Goal: Task Accomplishment & Management: Use online tool/utility

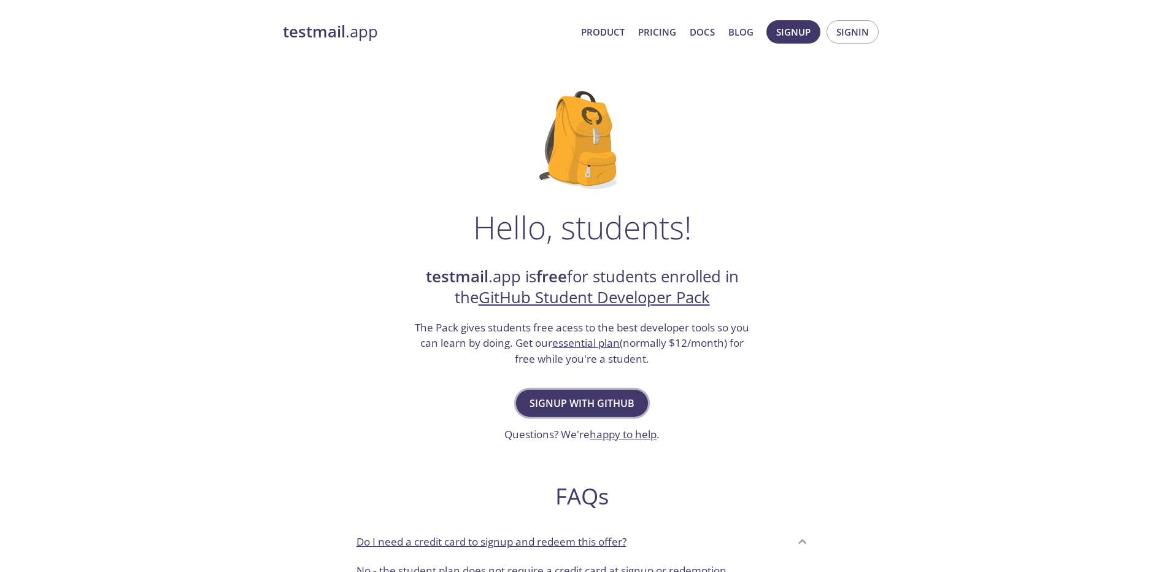
click at [622, 403] on span "Signup with GitHub" at bounding box center [581, 402] width 105 height 17
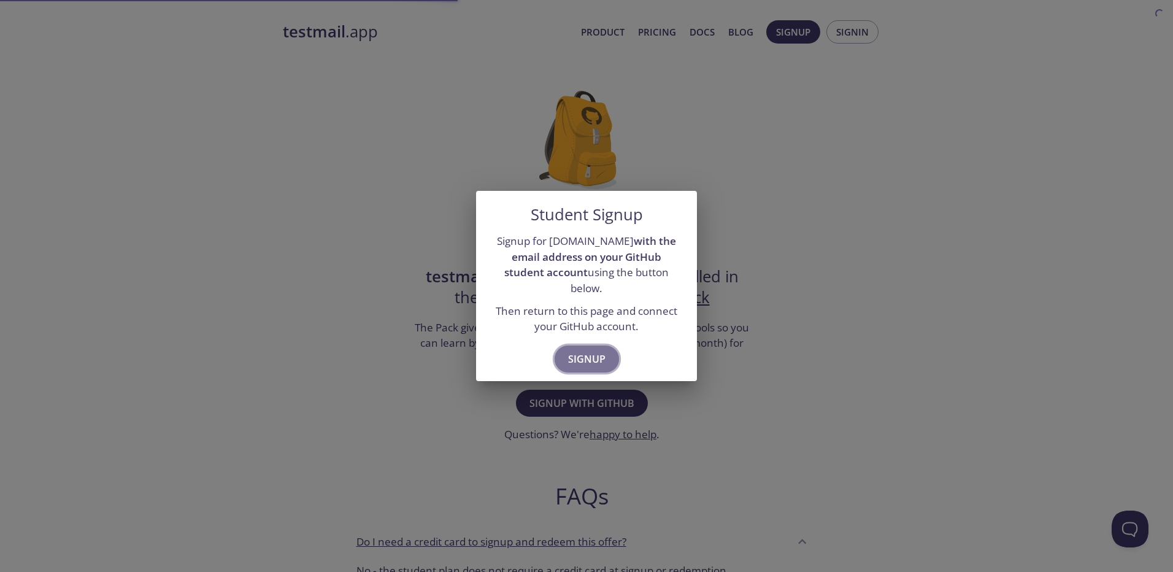
click at [591, 350] on span "Signup" at bounding box center [586, 358] width 37 height 17
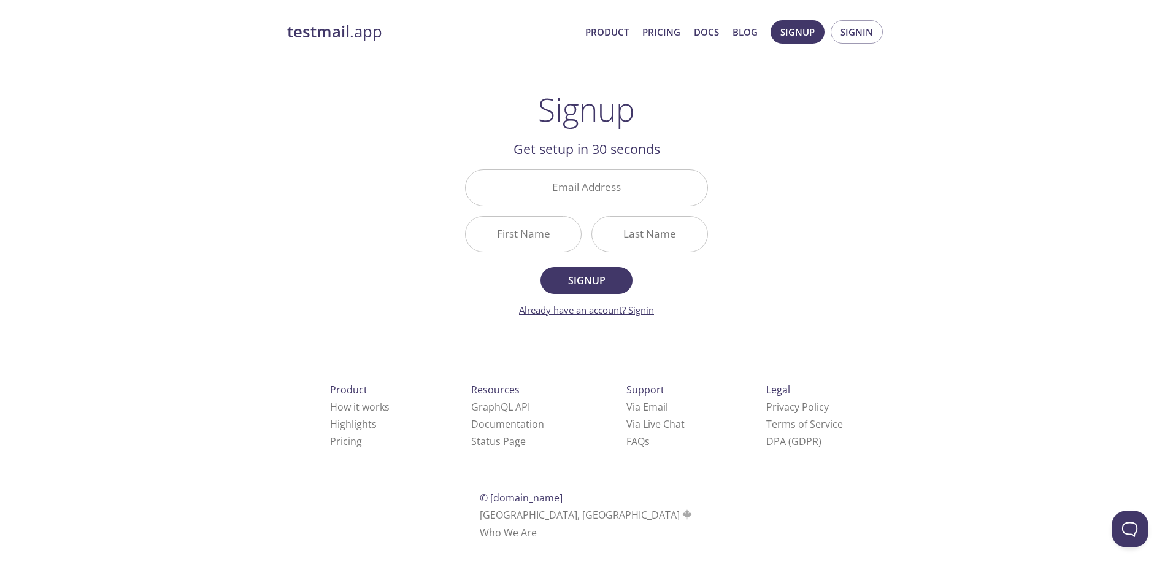
click at [643, 313] on link "Already have an account? Signin" at bounding box center [586, 310] width 135 height 12
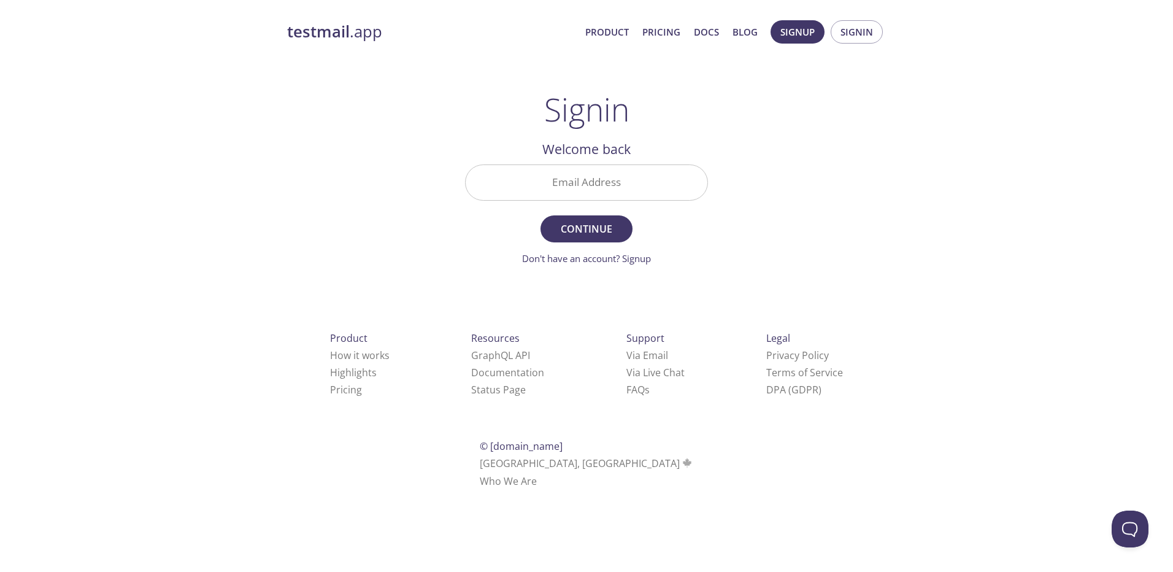
click at [610, 174] on input "Email Address" at bounding box center [587, 182] width 242 height 35
type input "[EMAIL_ADDRESS][DOMAIN_NAME]"
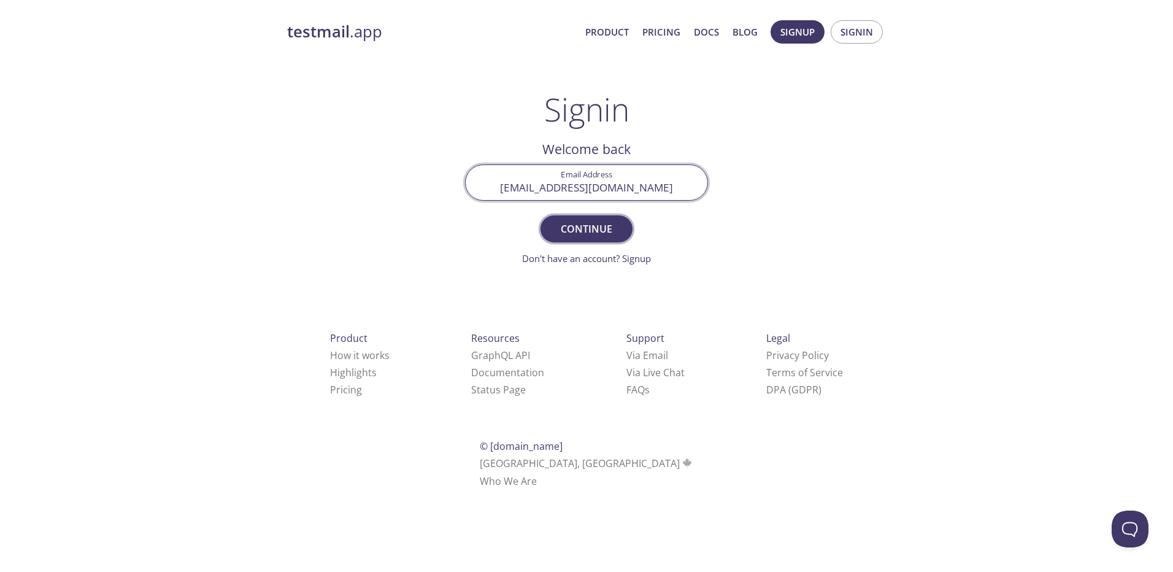
click at [578, 228] on span "Continue" at bounding box center [586, 228] width 65 height 17
click at [572, 195] on input "Signin Security Code" at bounding box center [587, 182] width 242 height 35
paste input "5ZVLRY7"
type input "5ZVLRY7"
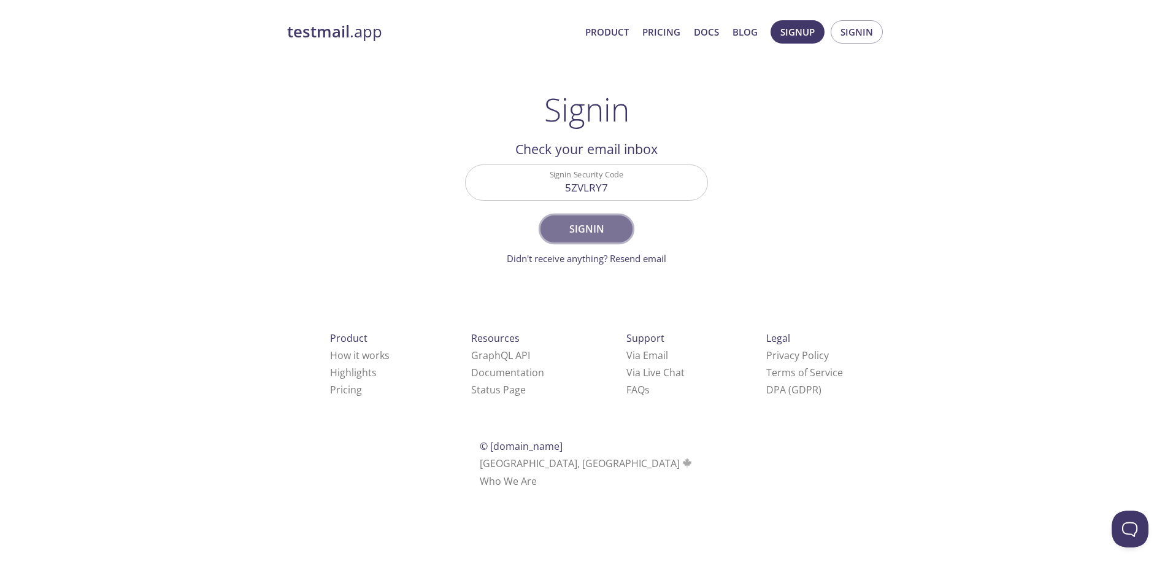
click at [601, 230] on span "Signin" at bounding box center [586, 228] width 65 height 17
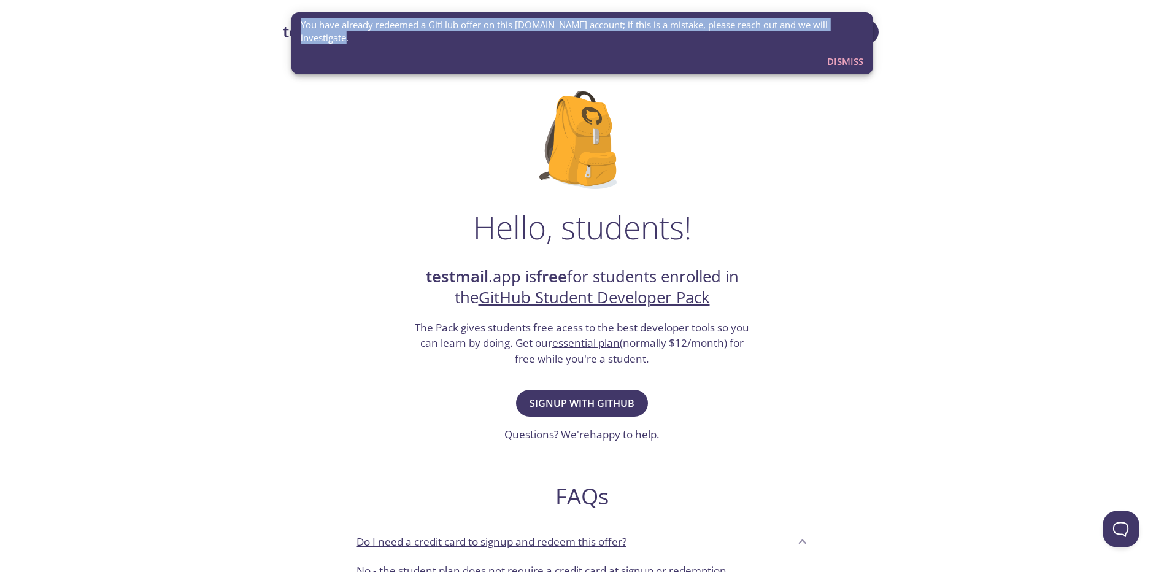
drag, startPoint x: 316, startPoint y: 31, endPoint x: 301, endPoint y: 22, distance: 17.9
click at [301, 22] on span "You have already redeemed a GitHub offer on this testmail.app account; if this …" at bounding box center [582, 31] width 562 height 26
click at [293, 1] on div at bounding box center [293, 1] width 0 height 0
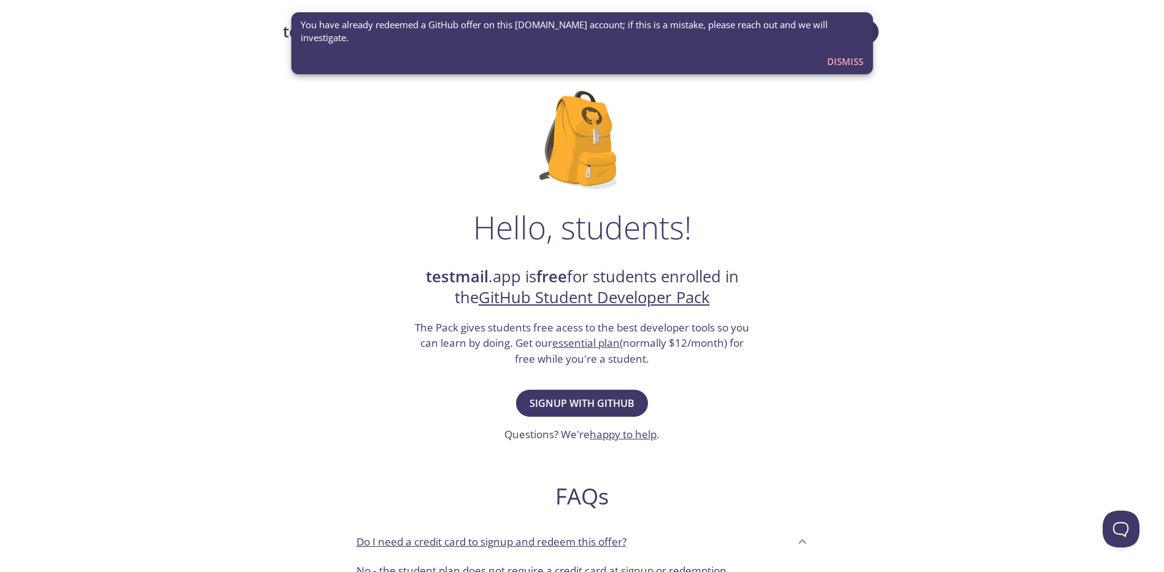
click at [778, 209] on div "Hello, students! testmail .app is free for students enrolled in the GitHub Stud…" at bounding box center [582, 445] width 599 height 749
click at [842, 61] on span "Dismiss" at bounding box center [845, 61] width 36 height 16
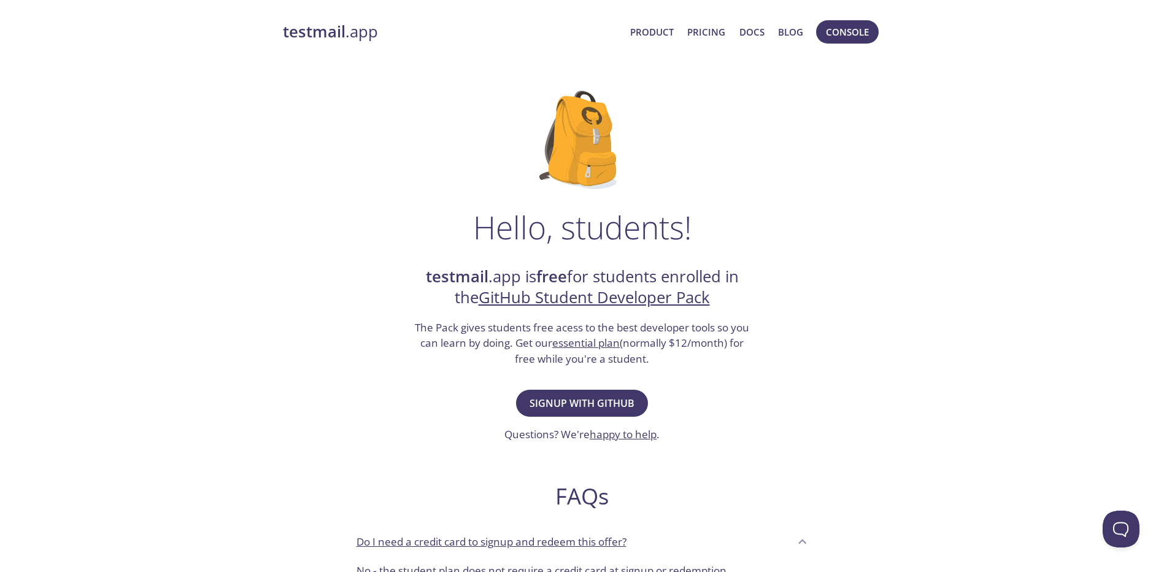
click at [341, 29] on strong "testmail" at bounding box center [314, 31] width 63 height 21
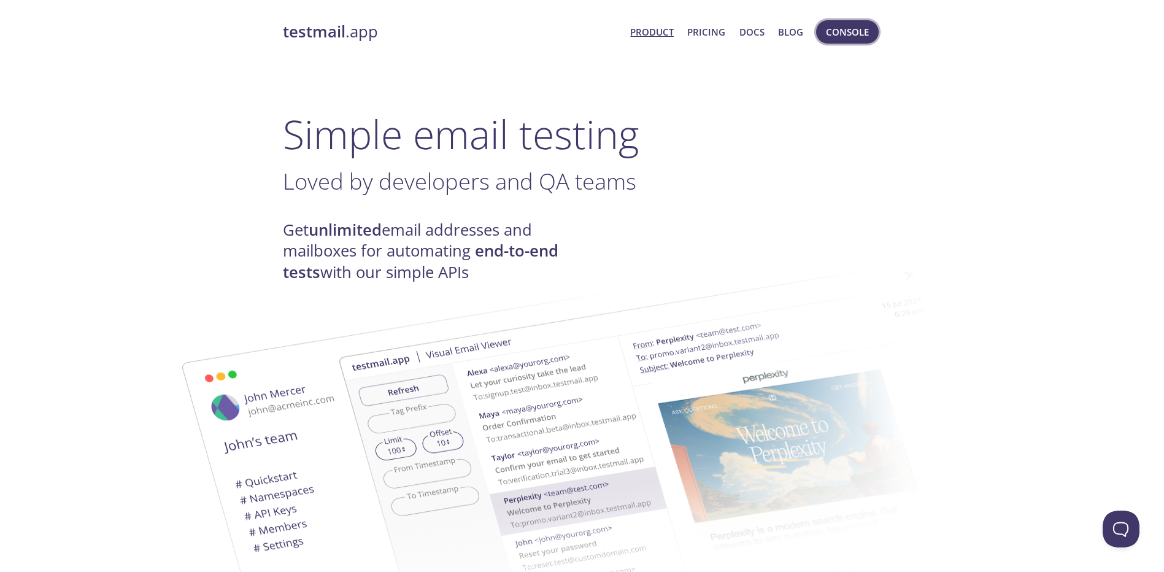
click at [839, 37] on span "Console" at bounding box center [847, 32] width 43 height 16
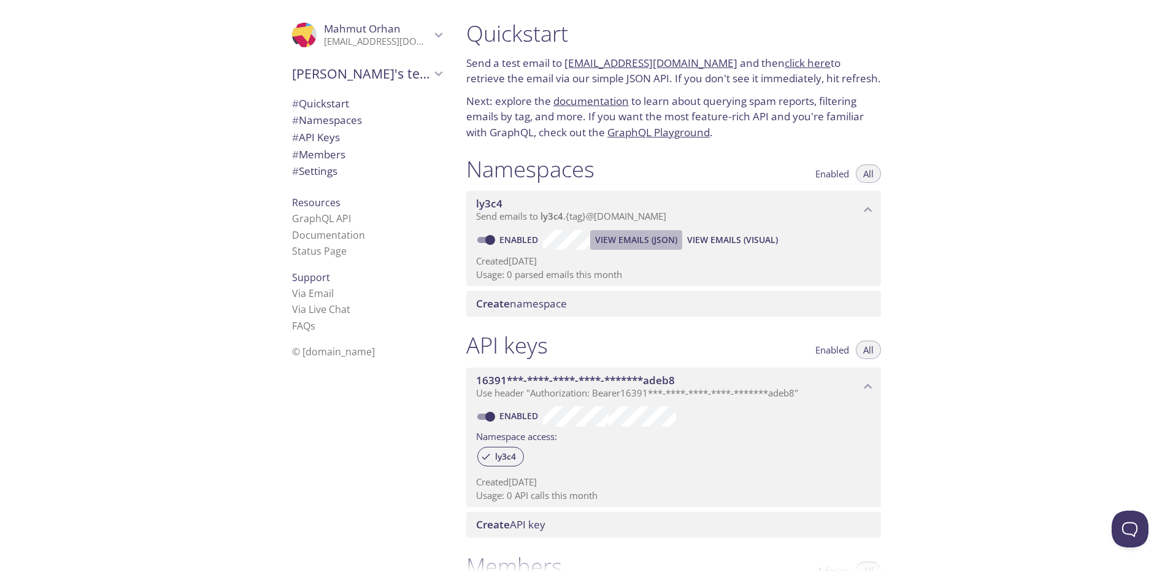
click at [620, 246] on span "View Emails (JSON)" at bounding box center [636, 239] width 82 height 15
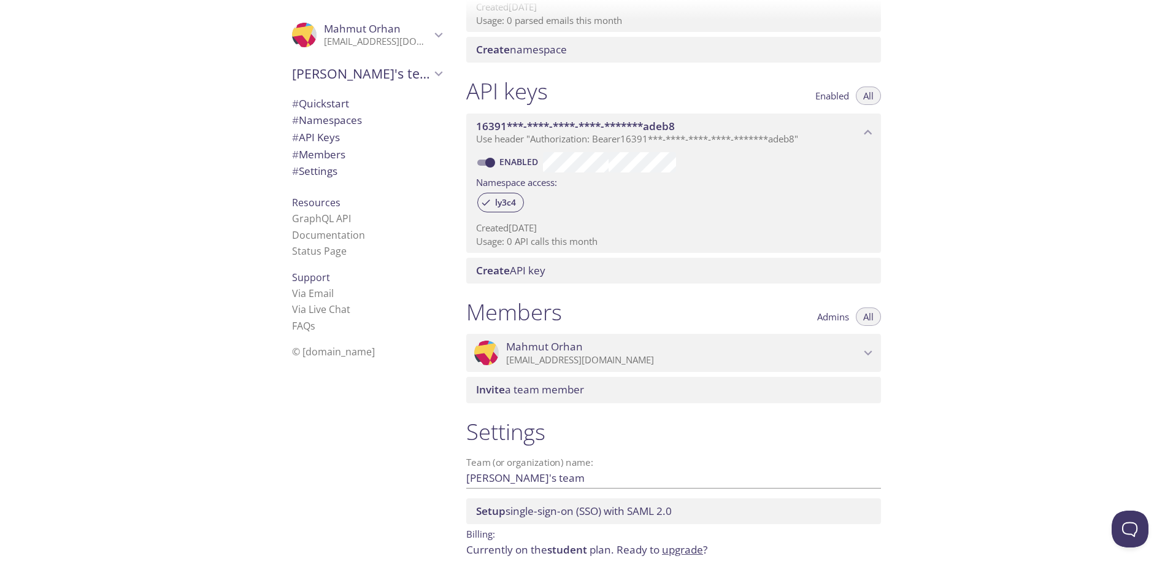
scroll to position [301, 0]
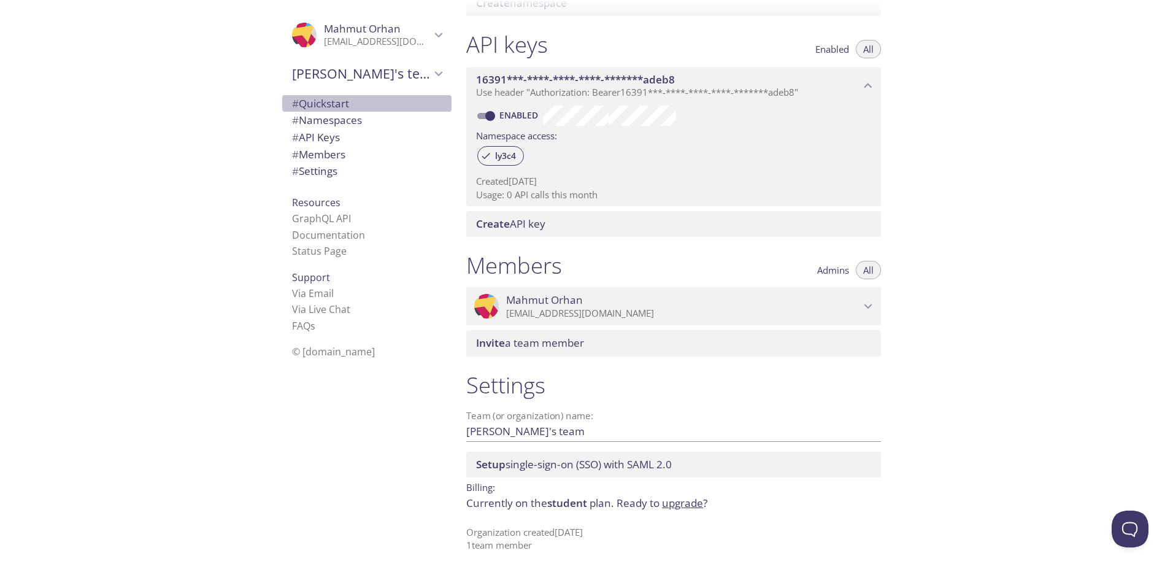
click at [323, 105] on span "# Quickstart" at bounding box center [320, 103] width 57 height 14
